Goal: Use online tool/utility

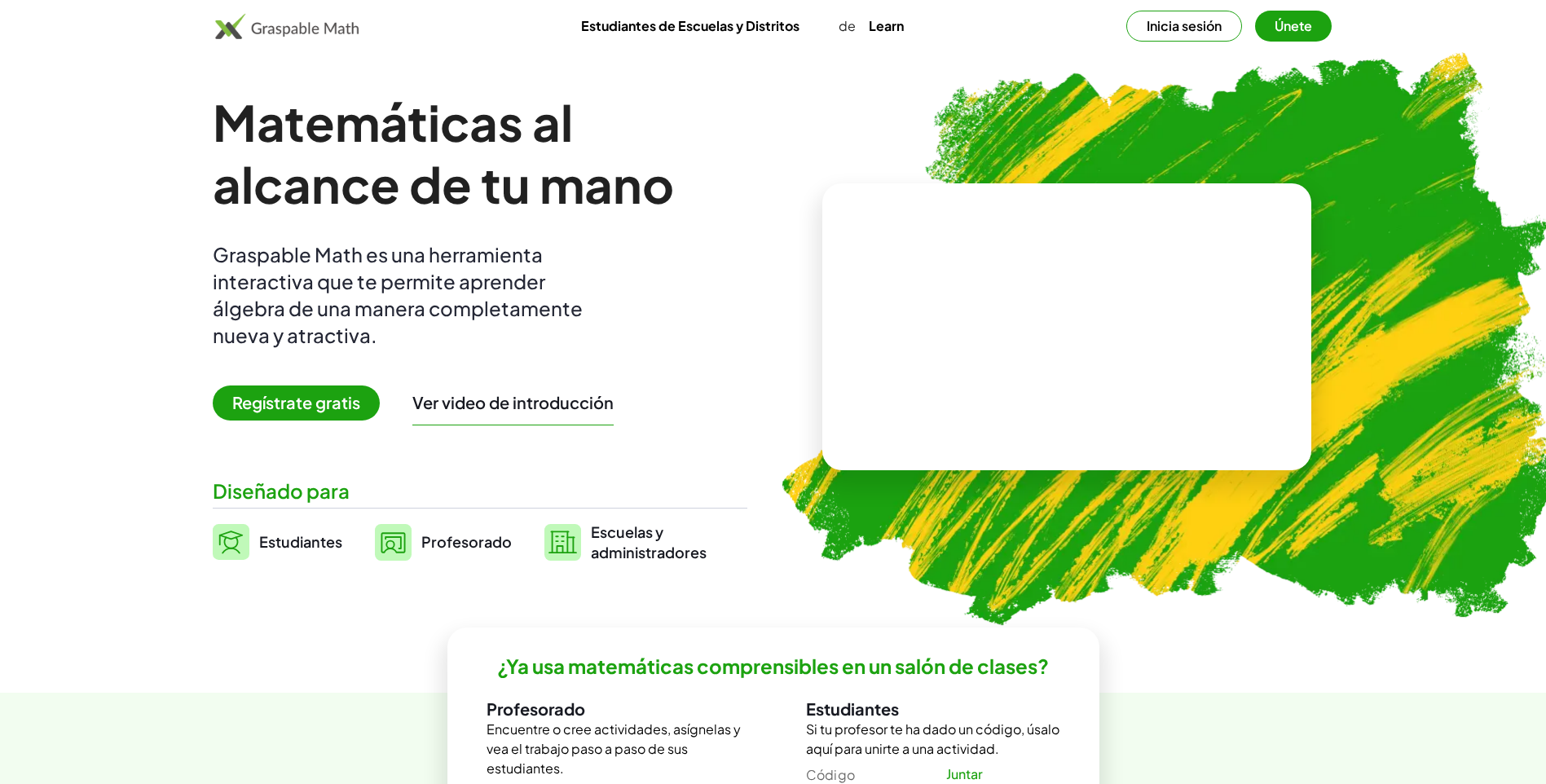
click at [1189, 23] on button "Inicia sesión" at bounding box center [1184, 26] width 116 height 31
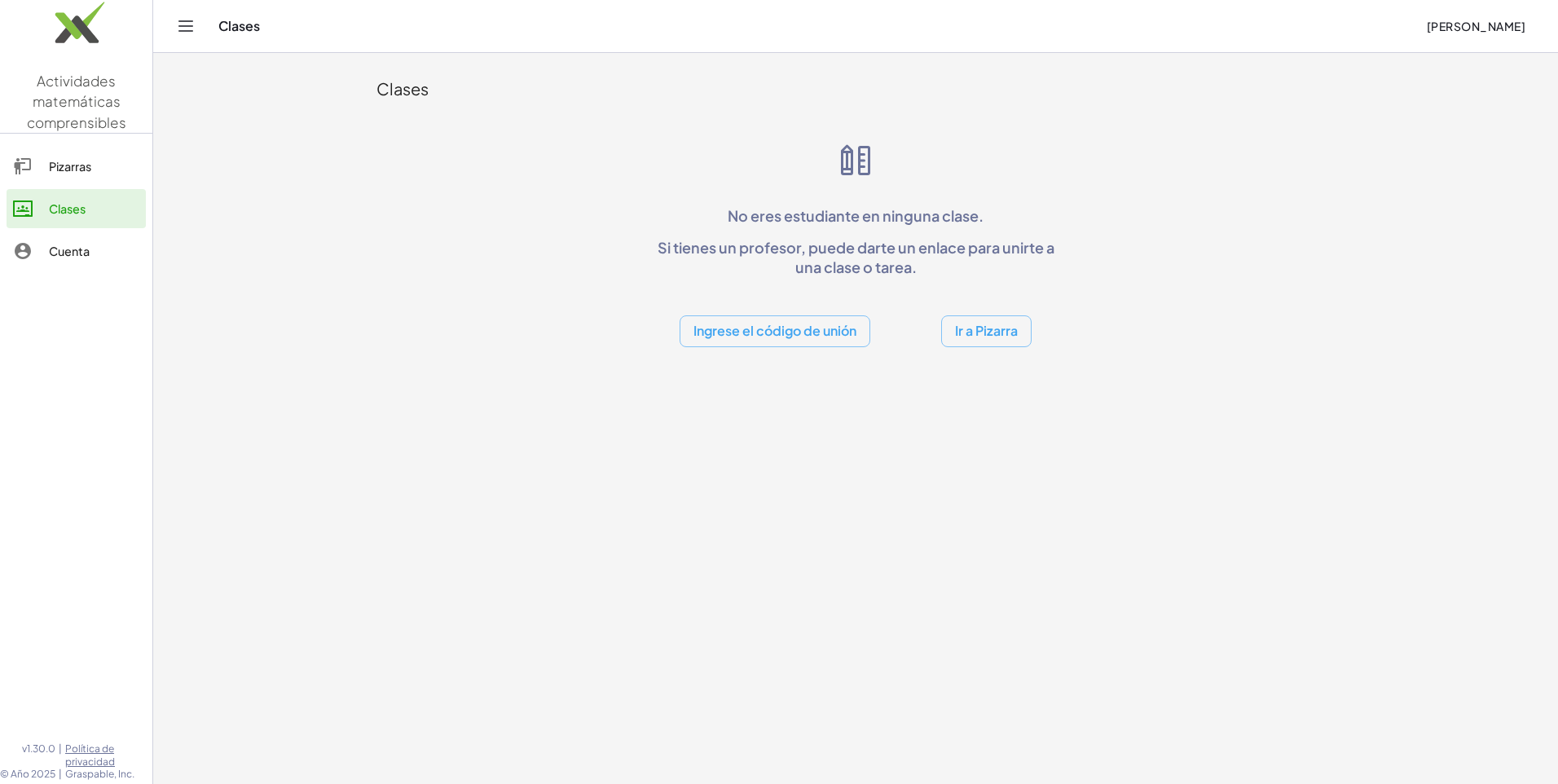
click at [986, 336] on button "Ir a Pizarra" at bounding box center [986, 331] width 90 height 32
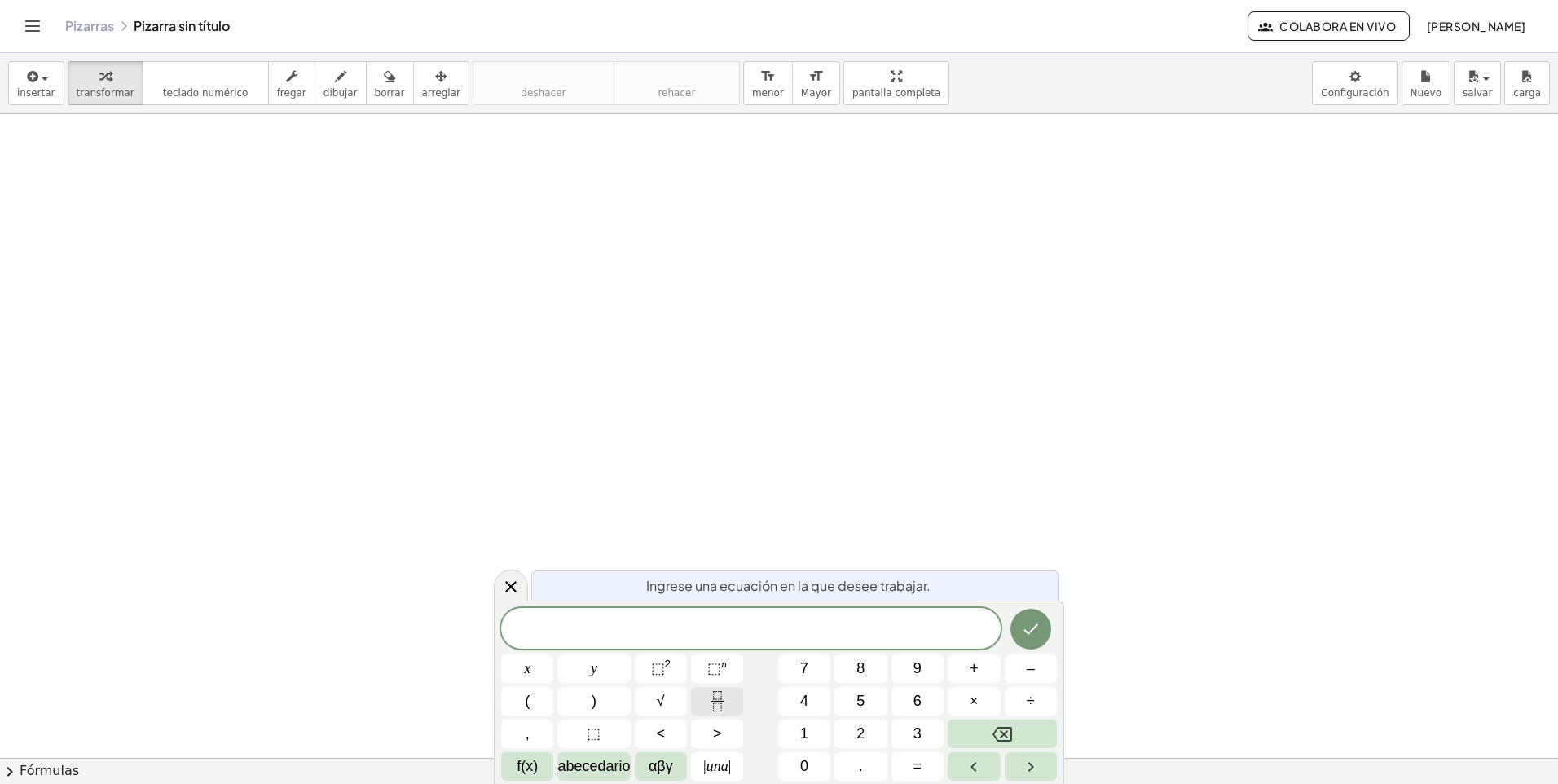
click at [717, 704] on icon "Fracción" at bounding box center [718, 702] width 21 height 21
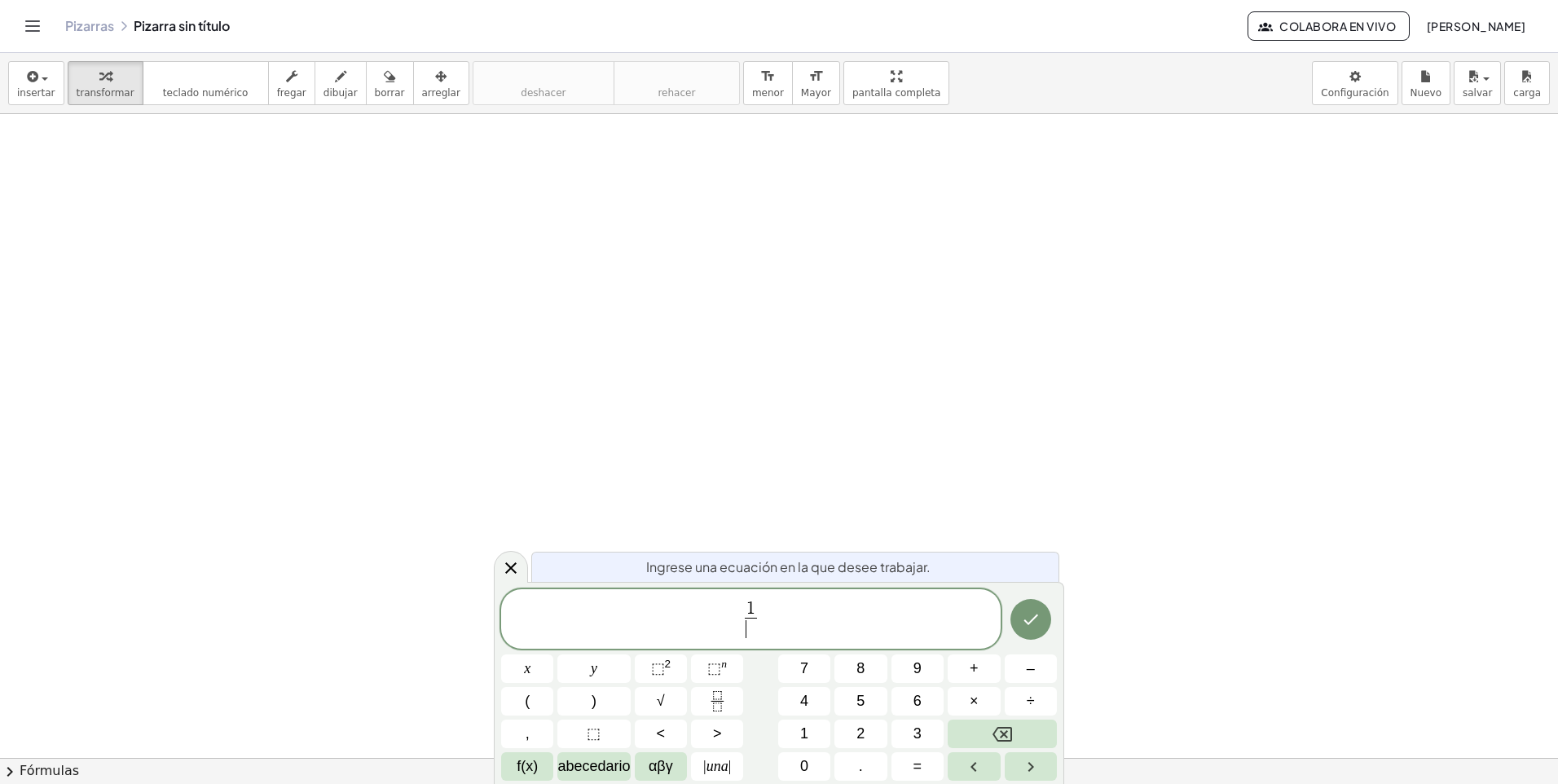
click at [753, 631] on span "​" at bounding box center [751, 629] width 12 height 22
click at [764, 620] on span "1 2 ​ ​" at bounding box center [751, 620] width 499 height 43
click at [722, 708] on icon "Fracción" at bounding box center [718, 702] width 21 height 21
click at [775, 628] on span "​" at bounding box center [772, 629] width 12 height 22
click at [791, 621] on span "1 2 ​ + 3 4 ​ ​" at bounding box center [751, 620] width 499 height 43
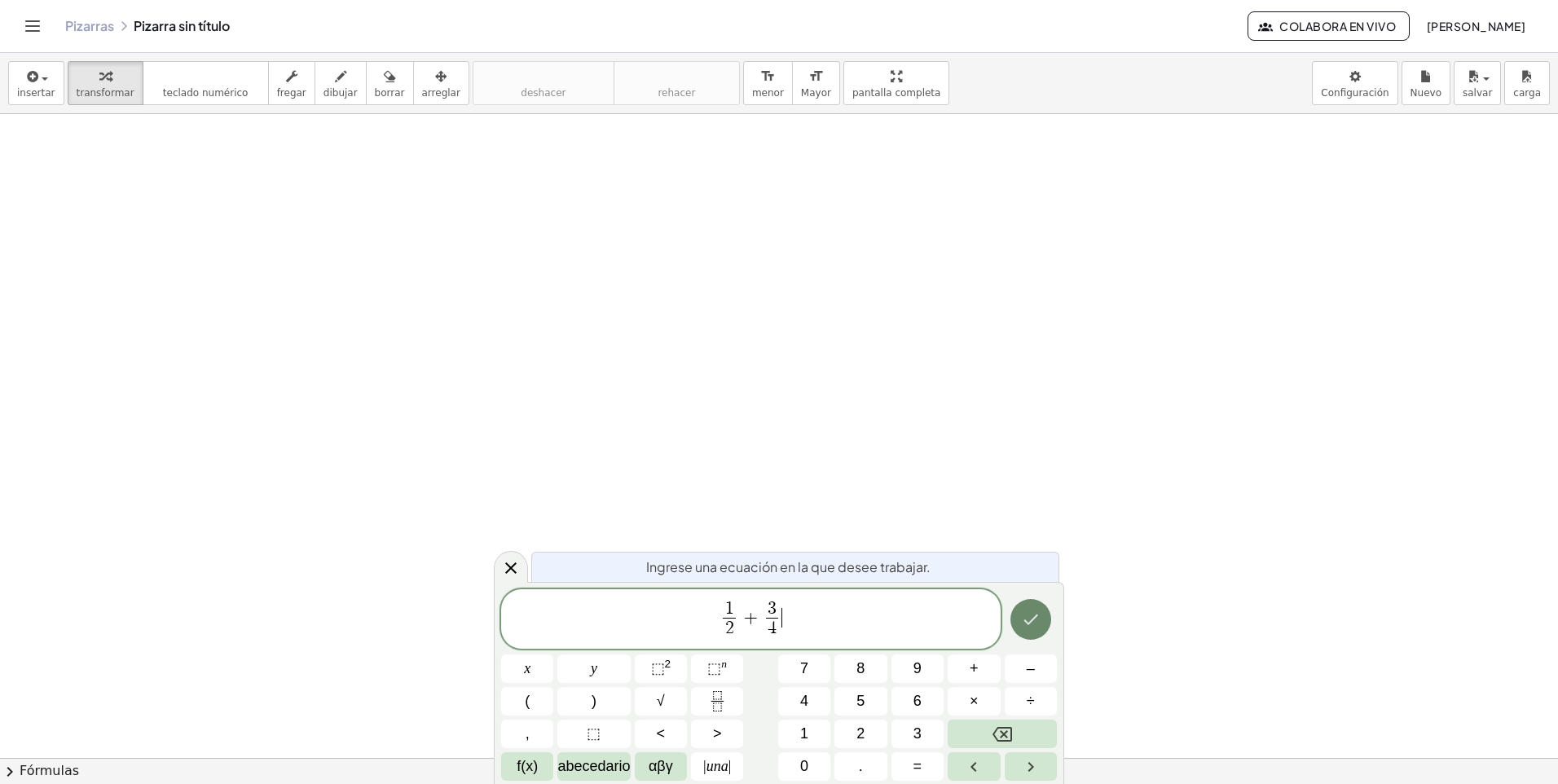
click at [1033, 622] on icon "Hecho" at bounding box center [1030, 619] width 20 height 20
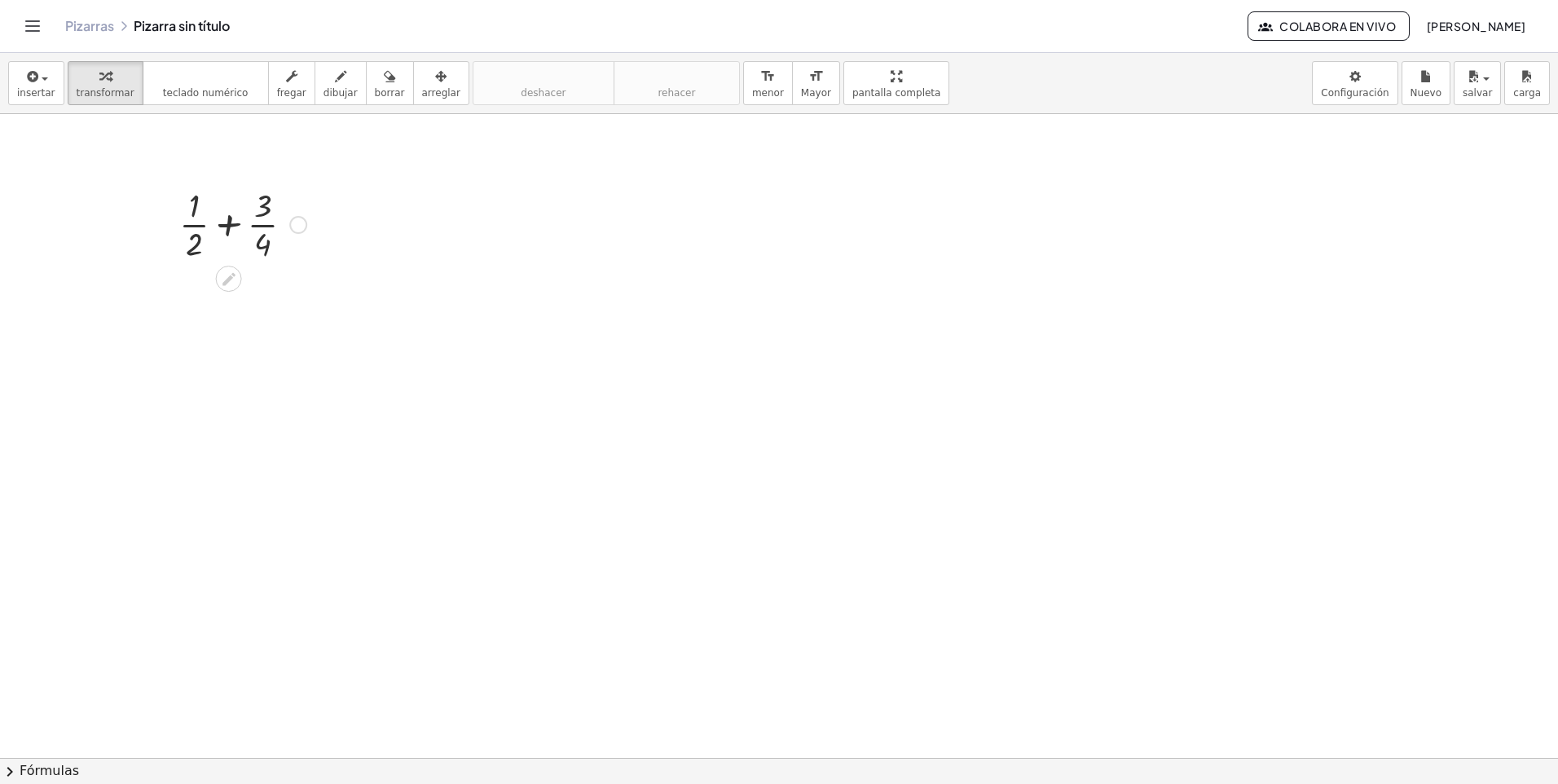
click at [300, 226] on div at bounding box center [298, 225] width 18 height 18
click at [230, 281] on icon at bounding box center [229, 279] width 17 height 17
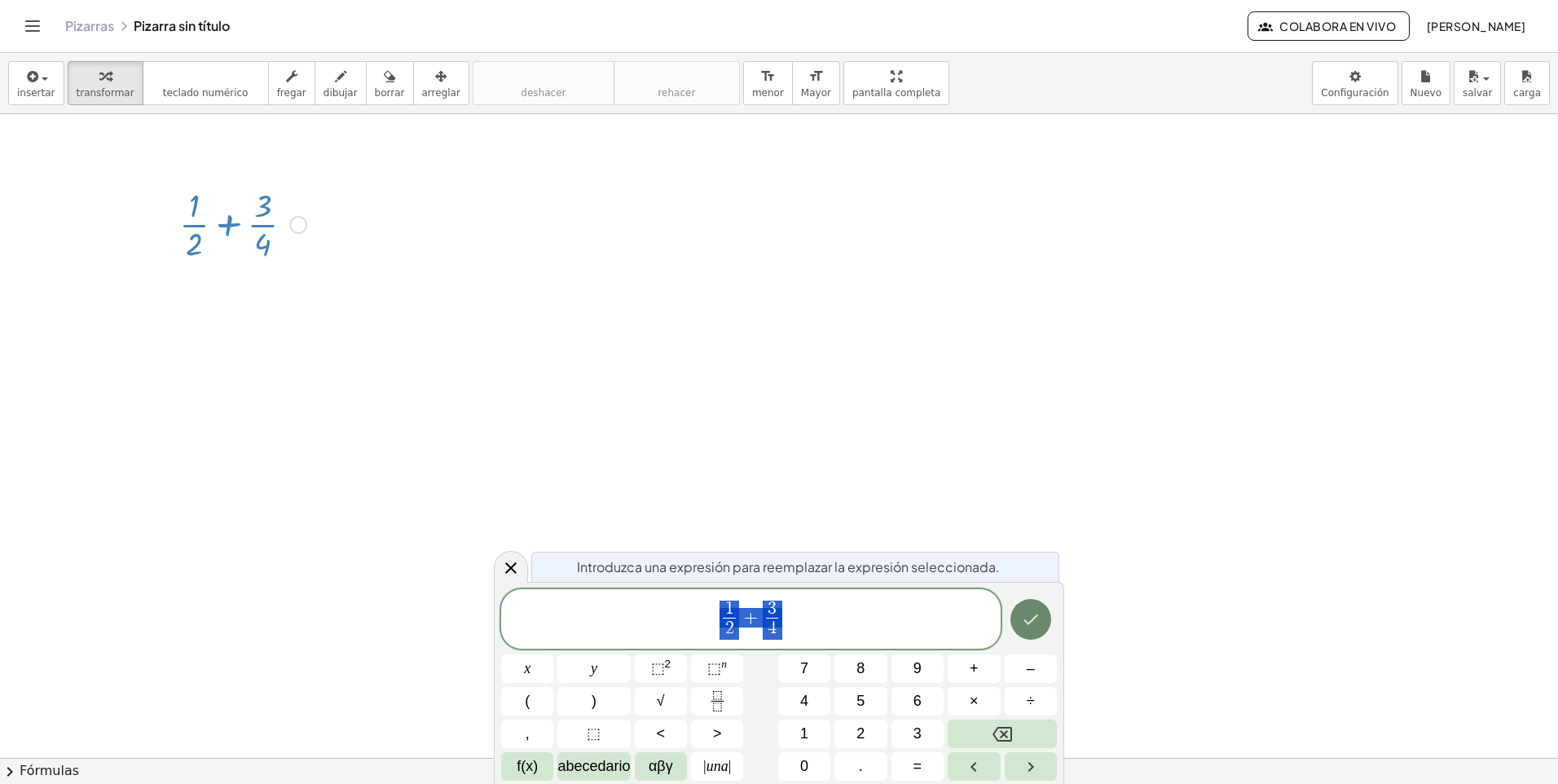
click at [1039, 612] on icon "Hecho" at bounding box center [1030, 619] width 20 height 20
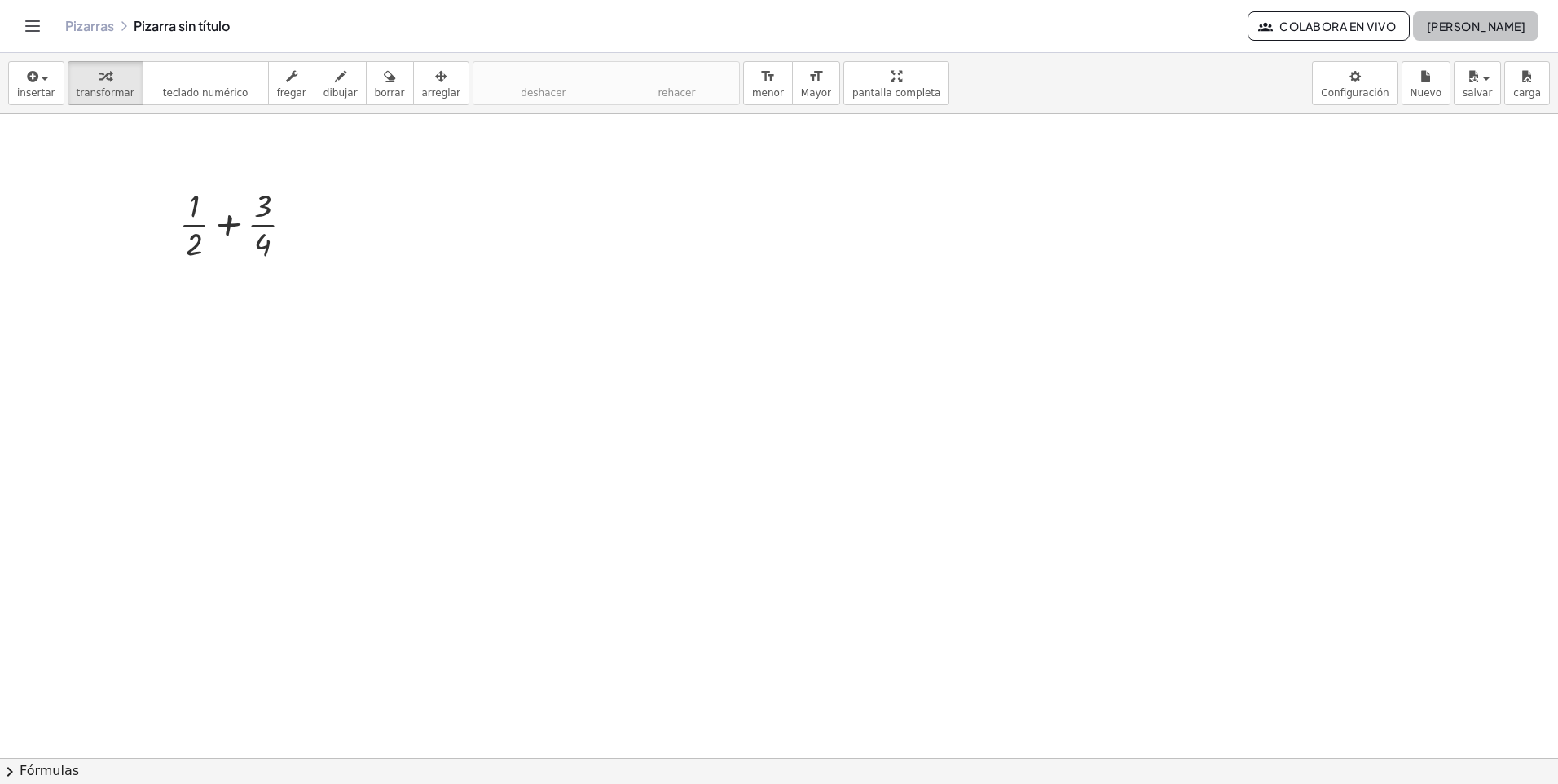
click at [1538, 25] on button "[PERSON_NAME]" at bounding box center [1476, 26] width 125 height 29
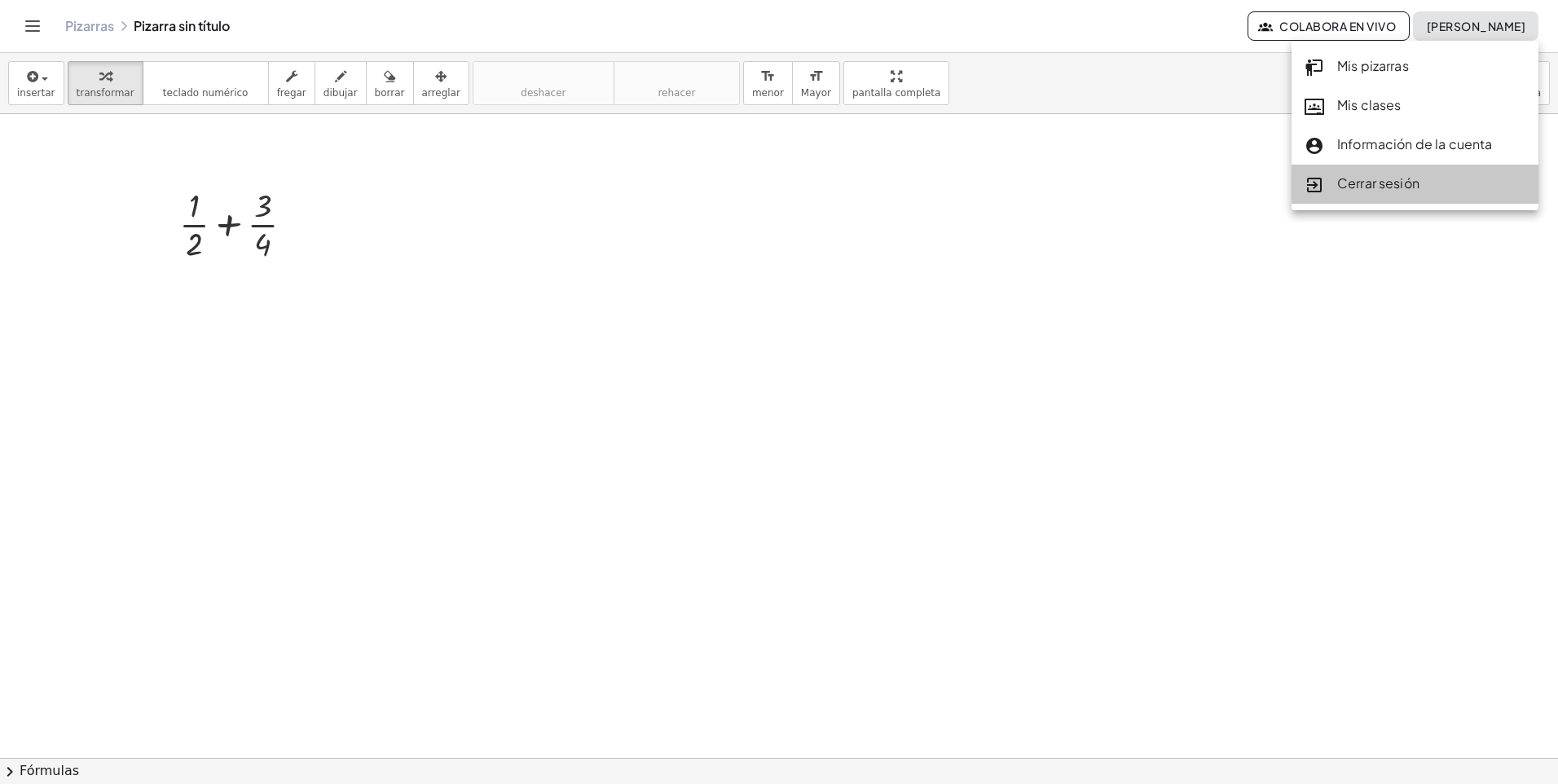
click at [1398, 185] on font "Cerrar sesión" at bounding box center [1379, 183] width 82 height 17
